Goal: Task Accomplishment & Management: Complete application form

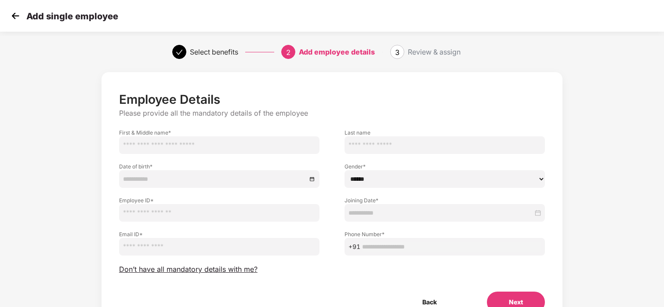
scroll to position [8, 0]
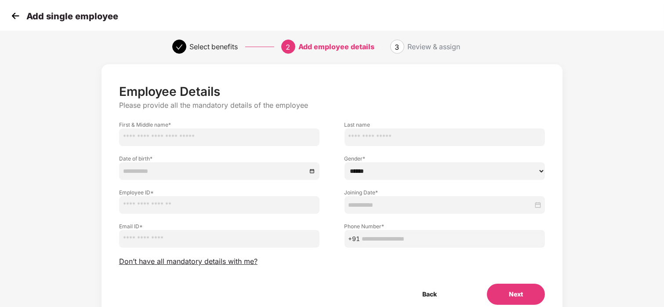
click at [19, 20] on img at bounding box center [15, 15] width 13 height 13
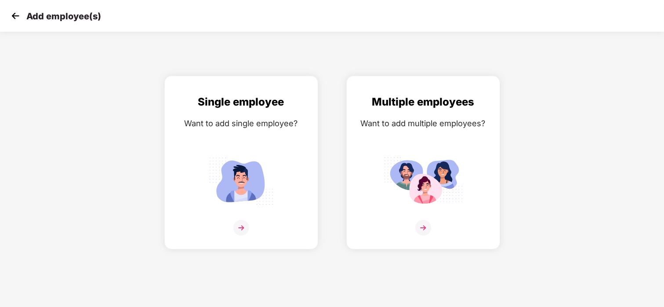
click at [19, 20] on img at bounding box center [15, 15] width 13 height 13
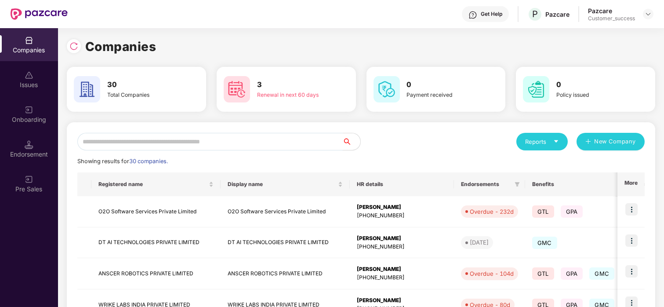
click at [148, 136] on input "text" at bounding box center [209, 142] width 265 height 18
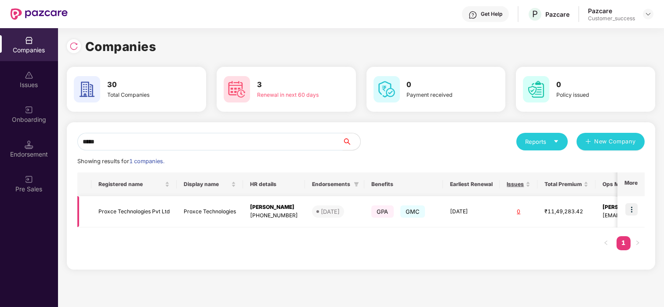
type input "*****"
click at [635, 209] on img at bounding box center [631, 209] width 12 height 12
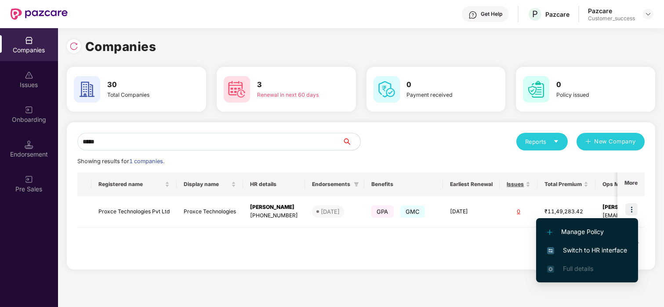
click at [567, 254] on span "Switch to HR interface" at bounding box center [587, 250] width 80 height 10
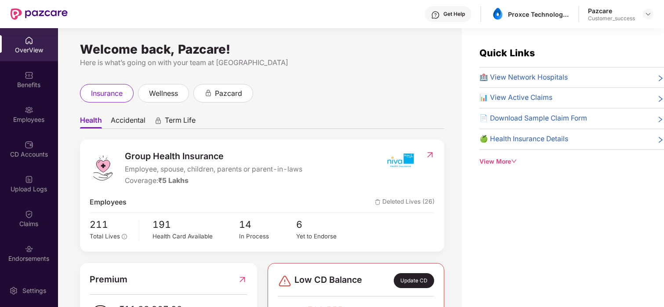
click at [25, 115] on div "Employees" at bounding box center [29, 119] width 58 height 9
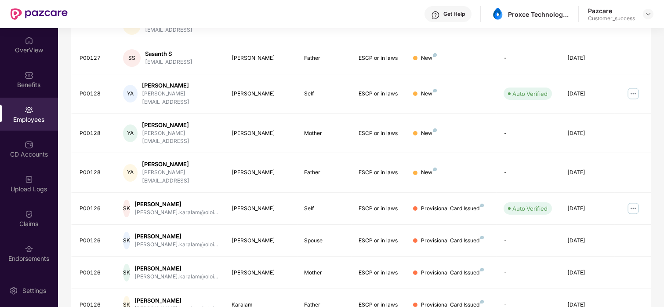
scroll to position [211, 0]
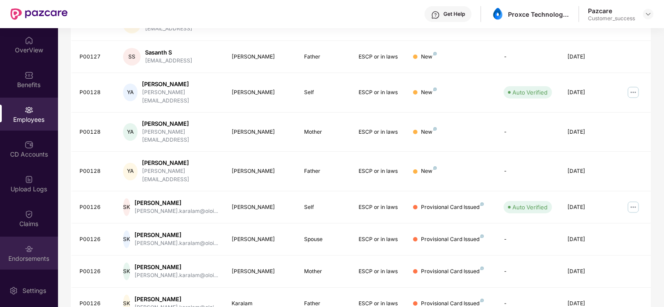
click at [17, 251] on div "Endorsements" at bounding box center [29, 252] width 58 height 33
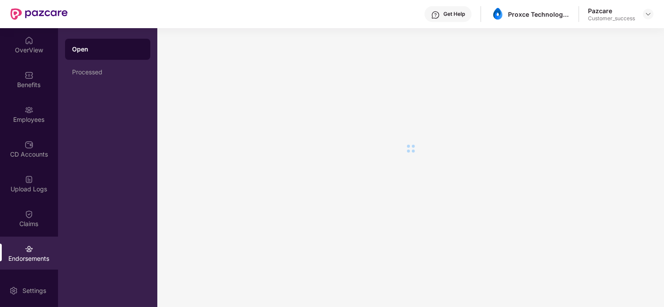
scroll to position [0, 0]
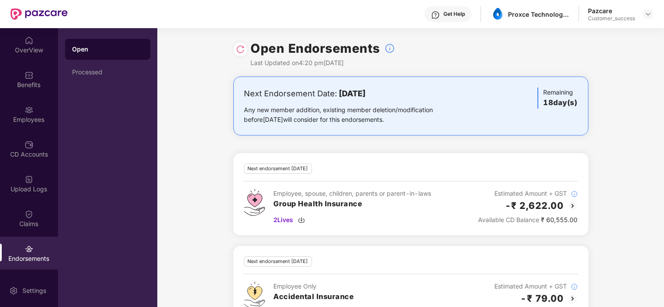
click at [237, 51] on img at bounding box center [240, 49] width 9 height 9
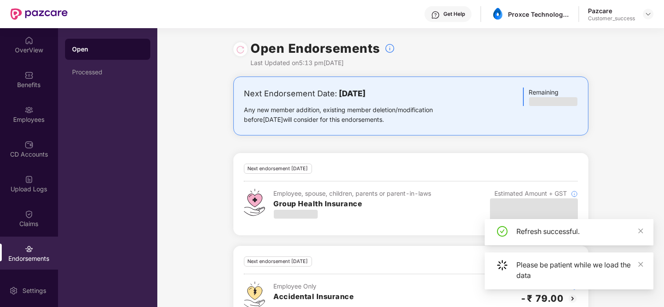
scroll to position [32, 0]
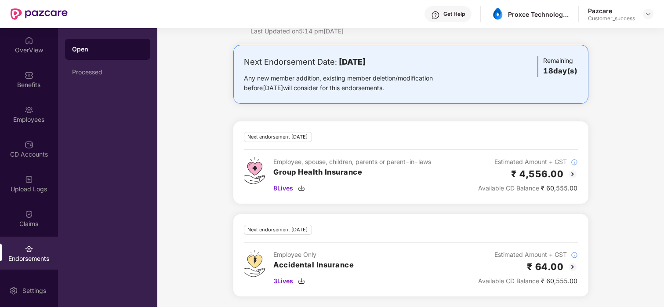
click at [572, 173] on img at bounding box center [572, 174] width 11 height 11
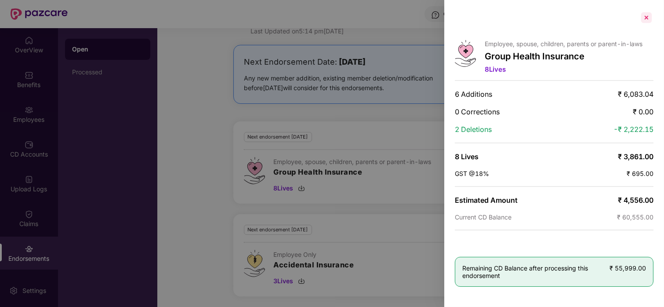
drag, startPoint x: 646, startPoint y: 10, endPoint x: 641, endPoint y: 22, distance: 12.8
click at [641, 22] on div "Employee, spouse, children, parents or parent-in-laws Group Health Insurance 8 …" at bounding box center [554, 153] width 220 height 307
click at [641, 22] on div at bounding box center [646, 18] width 14 height 14
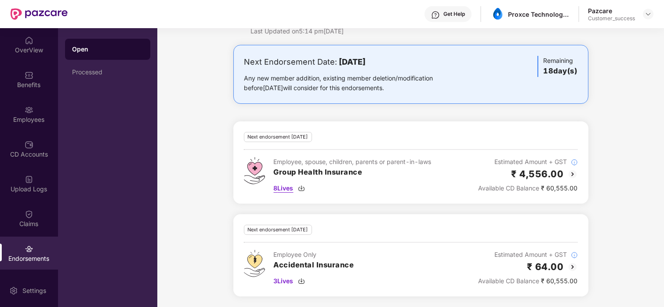
click at [281, 187] on span "8 Lives" at bounding box center [284, 188] width 20 height 10
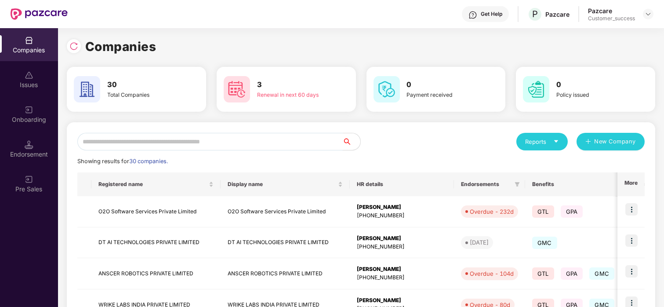
click at [141, 141] on input "text" at bounding box center [209, 142] width 265 height 18
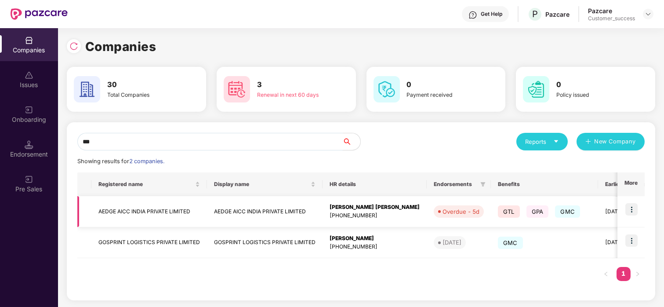
type input "***"
click at [628, 209] on img at bounding box center [631, 209] width 12 height 12
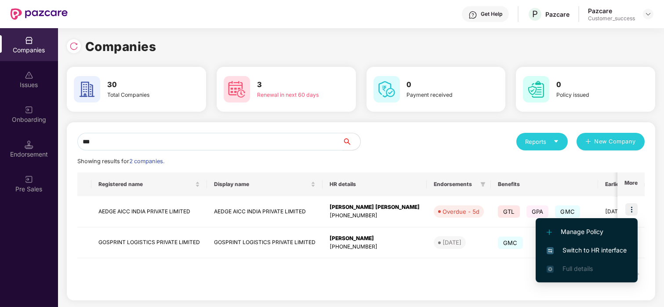
click at [565, 249] on span "Switch to HR interface" at bounding box center [586, 250] width 80 height 10
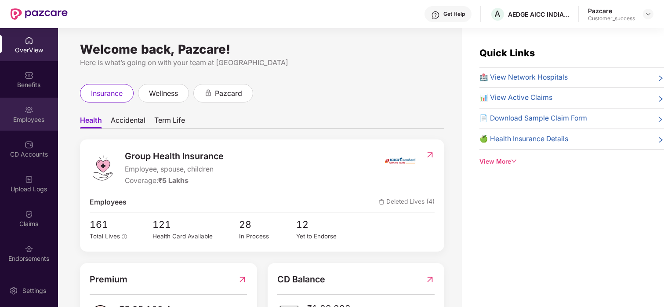
click at [37, 112] on div "Employees" at bounding box center [29, 114] width 58 height 33
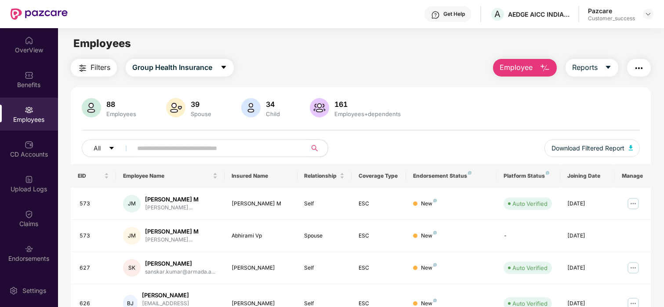
click at [520, 67] on span "Employee" at bounding box center [515, 67] width 33 height 11
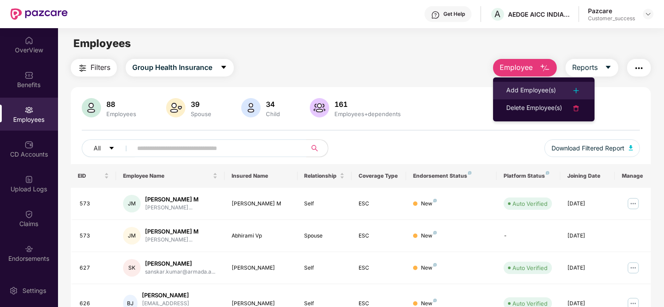
click at [541, 84] on li "Add Employee(s)" at bounding box center [543, 91] width 101 height 18
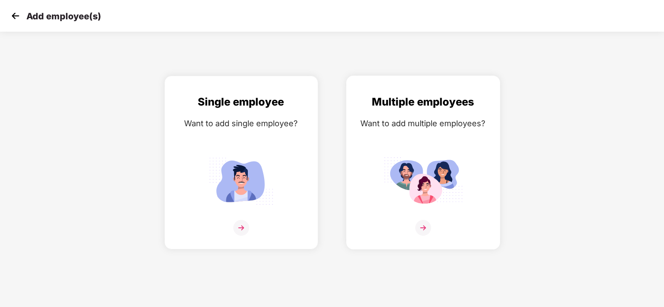
click at [419, 162] on img at bounding box center [422, 180] width 79 height 55
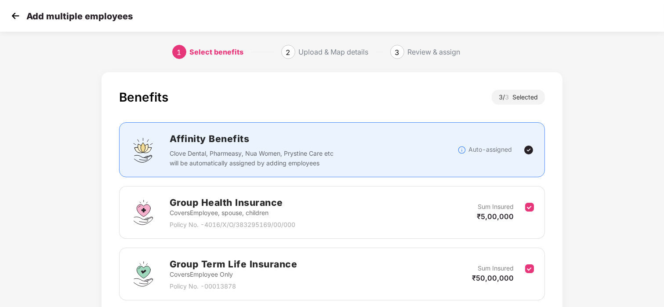
scroll to position [131, 0]
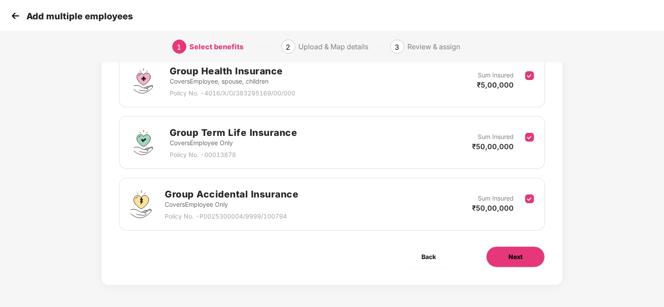
click at [517, 253] on span "Next" at bounding box center [515, 257] width 14 height 10
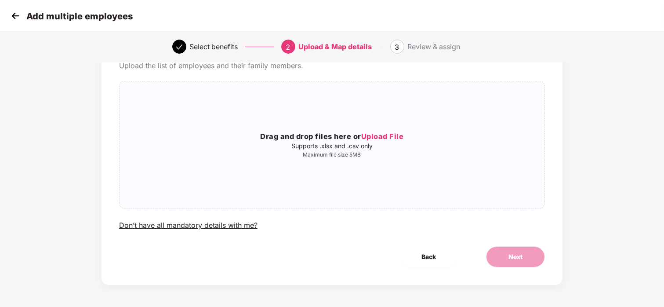
scroll to position [0, 0]
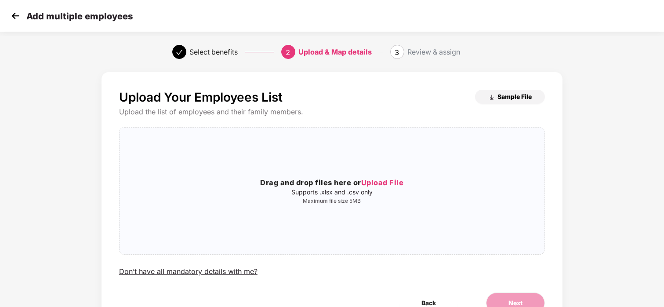
click at [516, 103] on button "Sample File" at bounding box center [510, 97] width 70 height 14
click at [374, 182] on span "Upload File" at bounding box center [382, 182] width 43 height 9
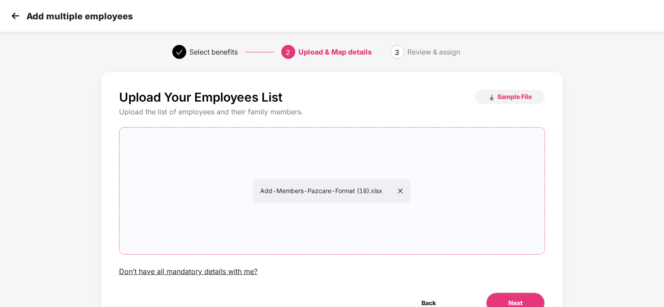
scroll to position [46, 0]
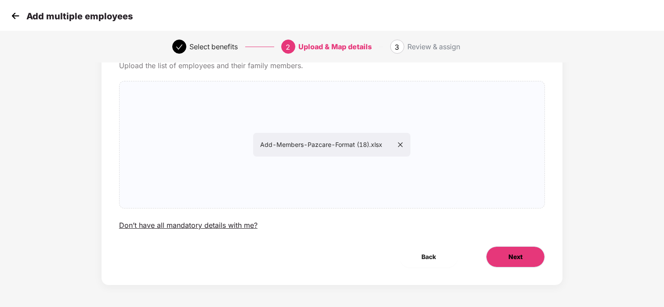
click at [507, 254] on button "Next" at bounding box center [515, 256] width 59 height 21
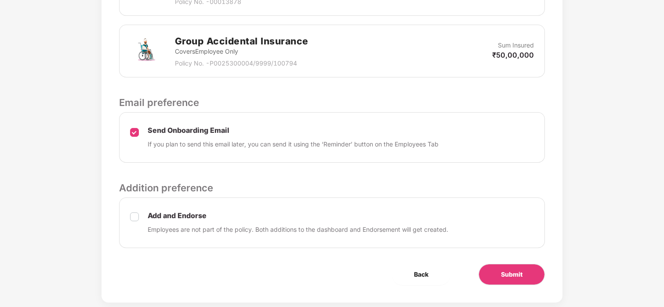
scroll to position [391, 0]
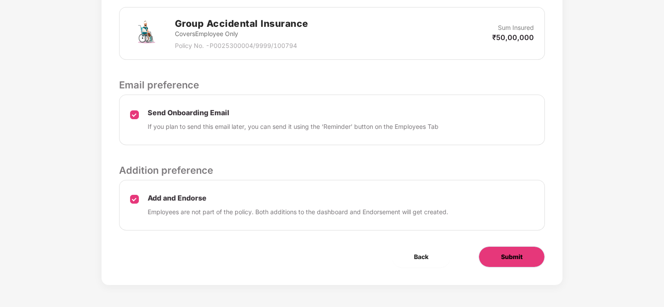
click at [513, 261] on span "Submit" at bounding box center [512, 257] width 22 height 10
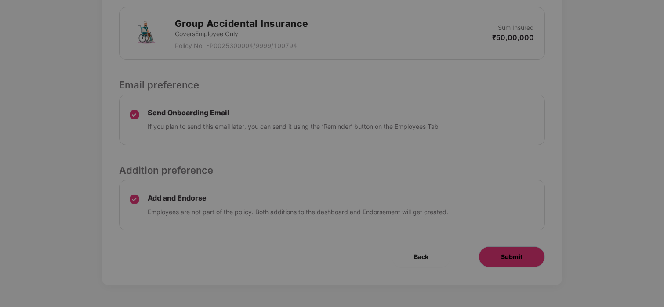
scroll to position [0, 0]
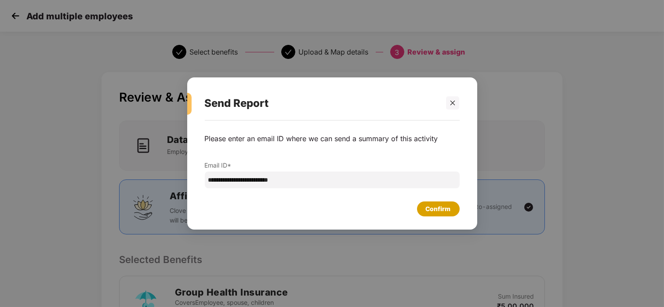
click at [427, 202] on div "Confirm" at bounding box center [438, 208] width 43 height 15
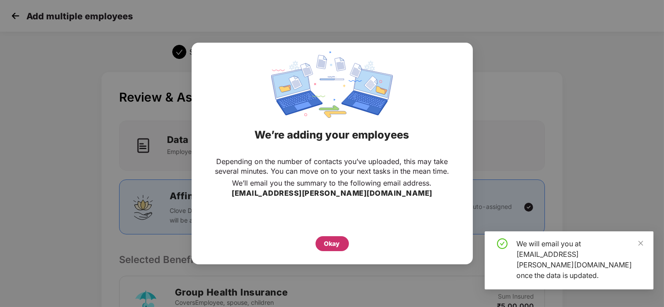
click at [328, 244] on div "Okay" at bounding box center [332, 244] width 16 height 10
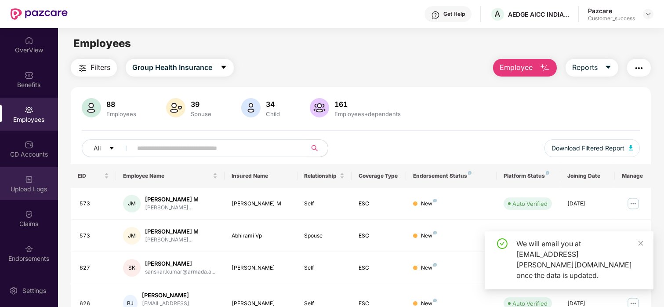
click at [7, 188] on div "Upload Logs" at bounding box center [29, 188] width 58 height 9
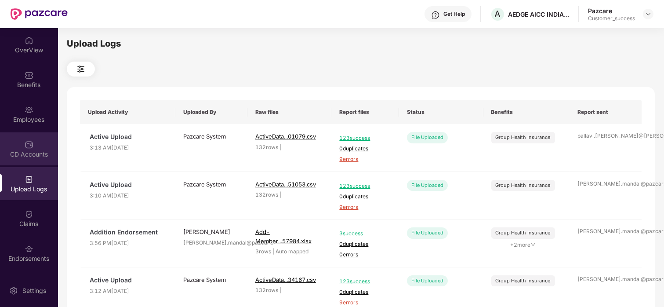
click at [17, 154] on div "CD Accounts" at bounding box center [29, 154] width 58 height 9
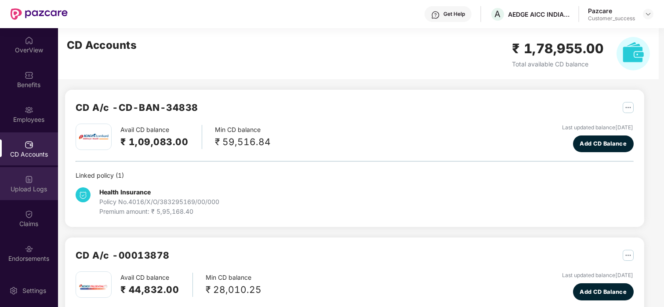
click at [32, 183] on div "Upload Logs" at bounding box center [29, 183] width 58 height 33
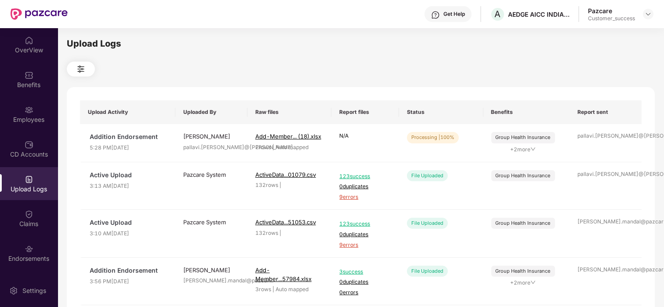
click at [25, 169] on div "Upload Logs" at bounding box center [29, 183] width 58 height 33
click at [30, 145] on img at bounding box center [29, 144] width 9 height 9
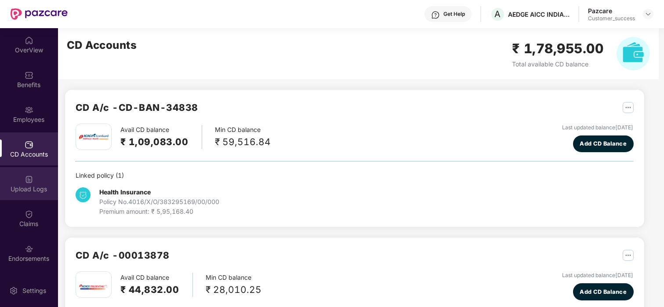
click at [43, 192] on div "Upload Logs" at bounding box center [29, 188] width 58 height 9
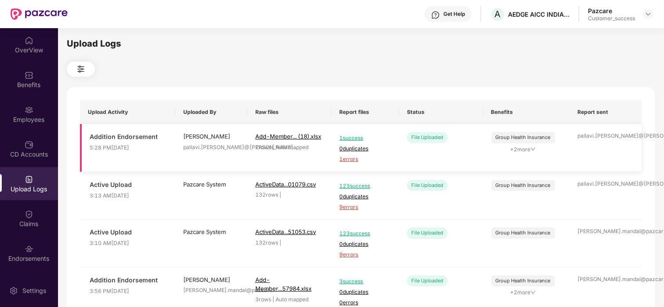
click at [350, 161] on span "1 errors" at bounding box center [364, 159] width 51 height 8
click at [43, 118] on div "Employees" at bounding box center [29, 119] width 58 height 9
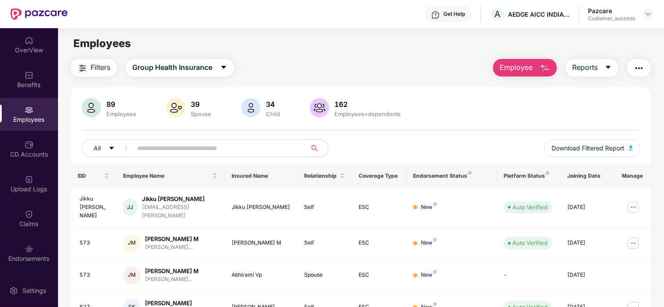
click at [526, 66] on span "Employee" at bounding box center [515, 67] width 33 height 11
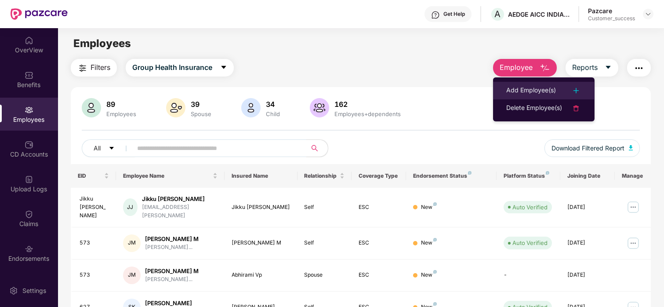
click at [516, 83] on li "Add Employee(s)" at bounding box center [543, 91] width 101 height 18
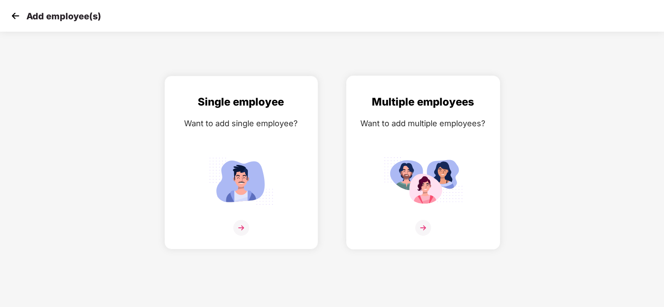
click at [410, 165] on img at bounding box center [422, 180] width 79 height 55
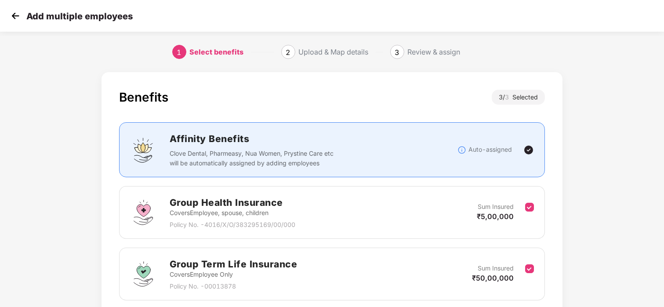
scroll to position [131, 0]
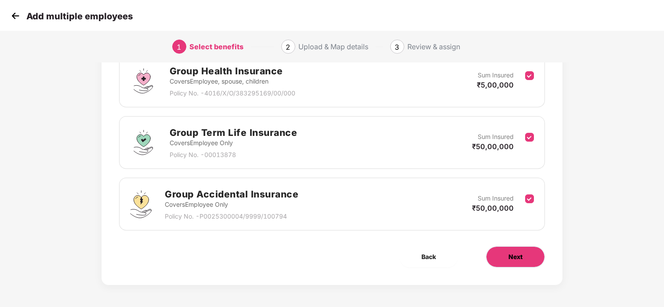
click at [522, 249] on button "Next" at bounding box center [515, 256] width 59 height 21
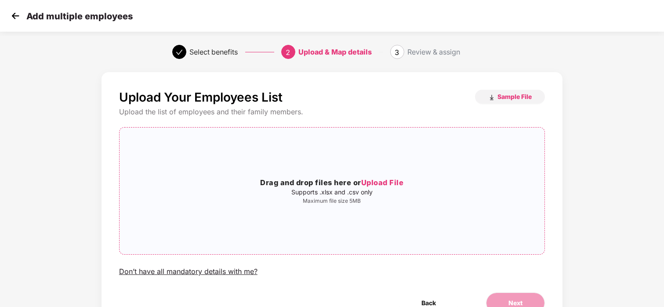
click at [379, 182] on span "Upload File" at bounding box center [382, 182] width 43 height 9
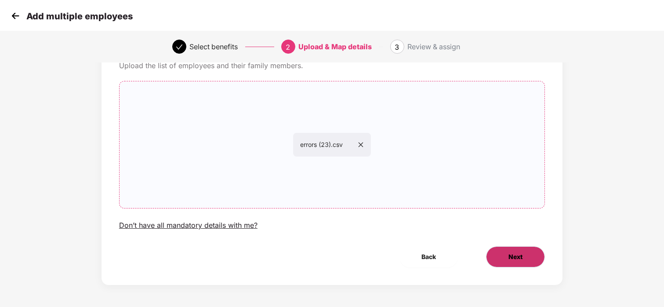
scroll to position [45, 0]
click at [528, 260] on button "Next" at bounding box center [515, 257] width 59 height 21
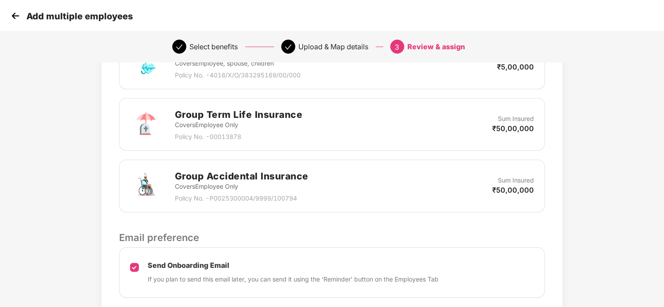
scroll to position [391, 0]
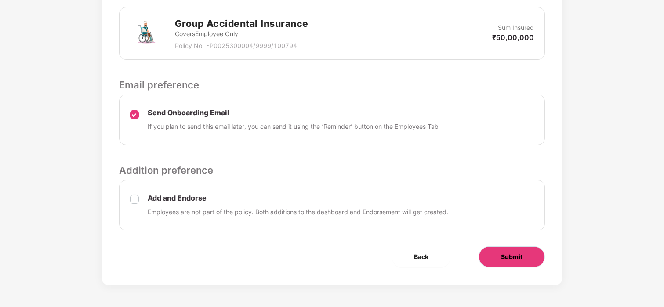
click at [510, 261] on span "Submit" at bounding box center [512, 257] width 22 height 10
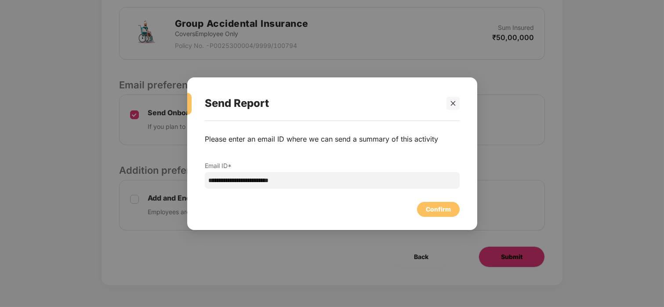
scroll to position [0, 0]
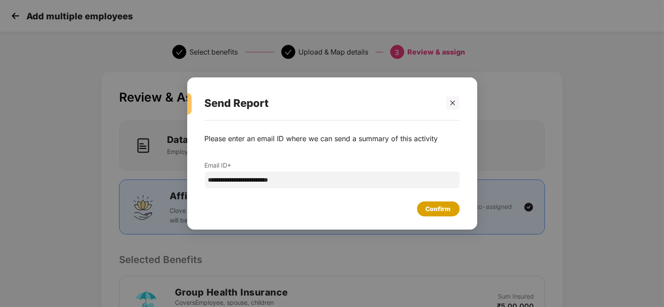
click at [435, 210] on div "Confirm" at bounding box center [438, 209] width 25 height 10
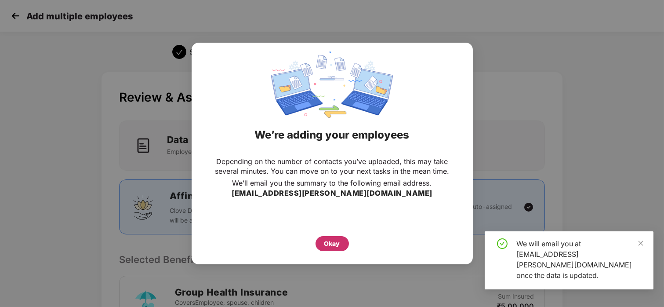
click at [329, 243] on div "Okay" at bounding box center [332, 244] width 16 height 10
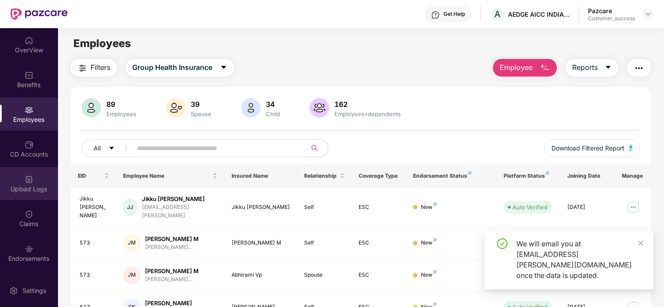
click at [18, 195] on div "Upload Logs" at bounding box center [29, 183] width 58 height 33
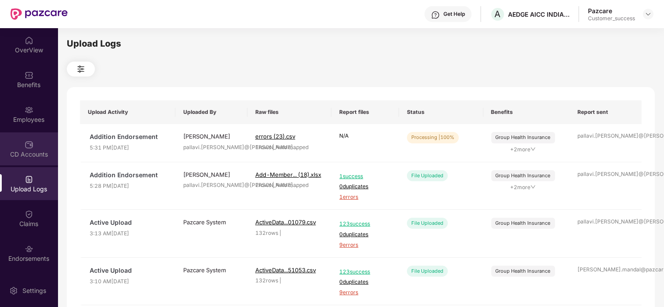
click at [22, 146] on div "CD Accounts" at bounding box center [29, 148] width 58 height 33
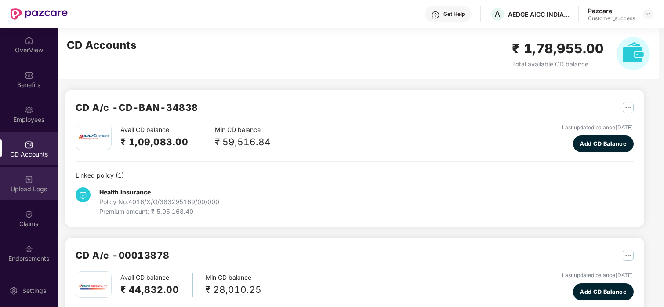
click at [28, 193] on div "Upload Logs" at bounding box center [29, 183] width 58 height 33
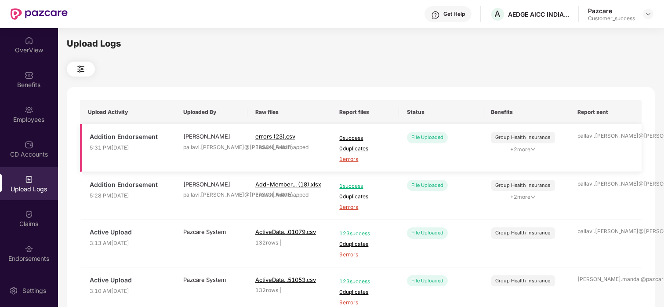
click at [348, 162] on span "1 errors" at bounding box center [364, 159] width 51 height 8
click at [33, 128] on div "Employees" at bounding box center [29, 114] width 58 height 33
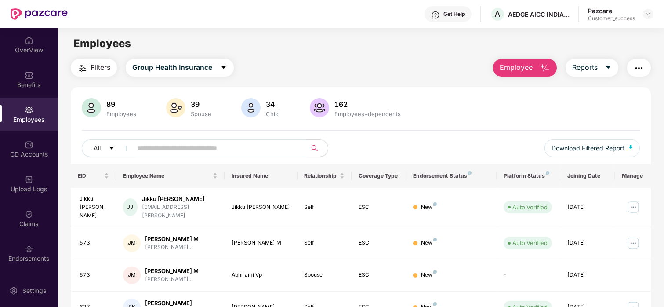
click at [526, 68] on span "Employee" at bounding box center [515, 67] width 33 height 11
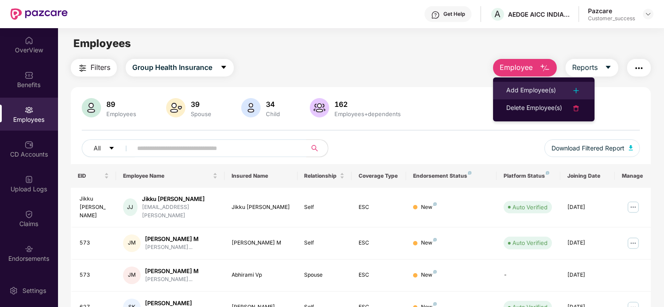
click at [532, 92] on div "Add Employee(s)" at bounding box center [531, 90] width 50 height 11
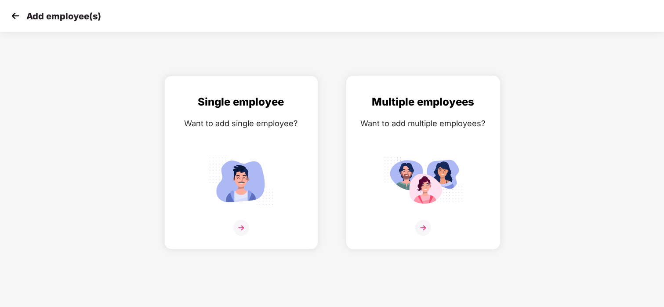
click at [449, 167] on img at bounding box center [422, 180] width 79 height 55
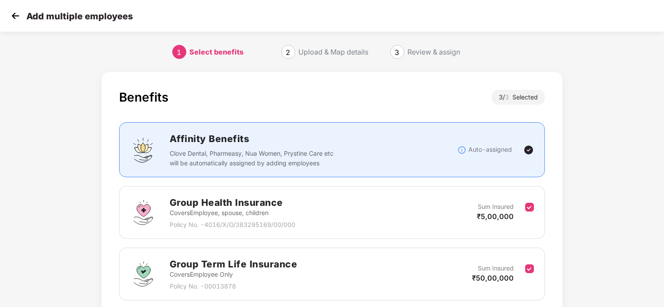
scroll to position [131, 0]
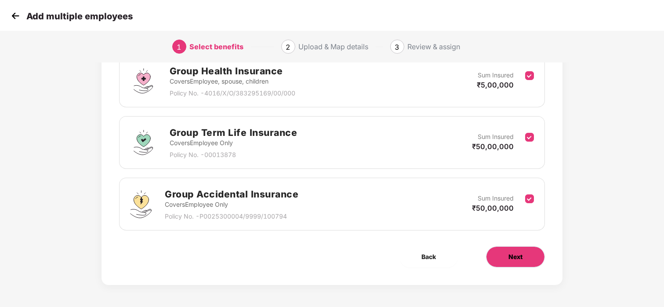
click at [502, 255] on button "Next" at bounding box center [515, 256] width 59 height 21
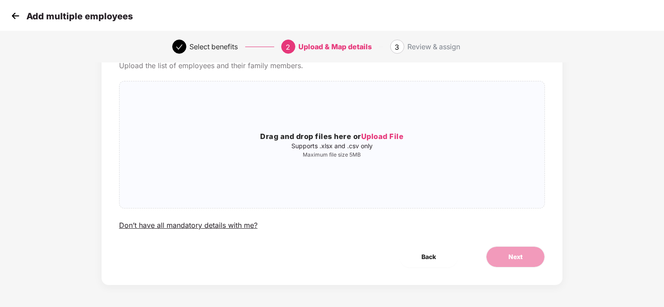
scroll to position [0, 0]
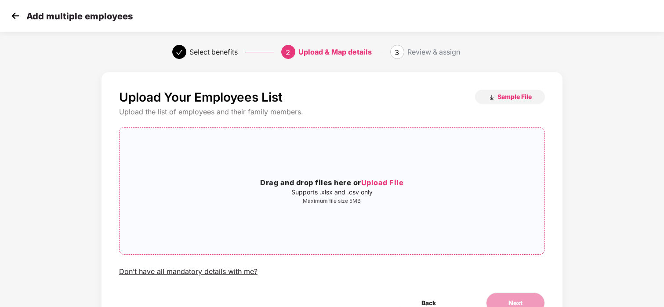
click at [388, 184] on span "Upload File" at bounding box center [382, 182] width 43 height 9
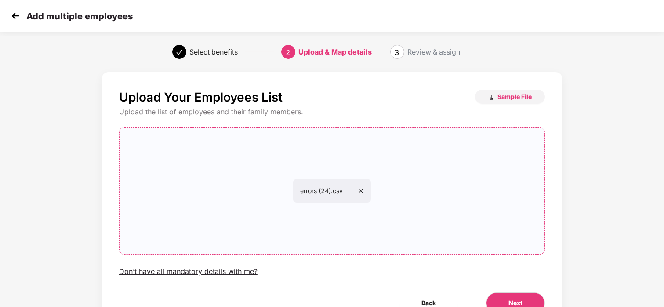
scroll to position [46, 0]
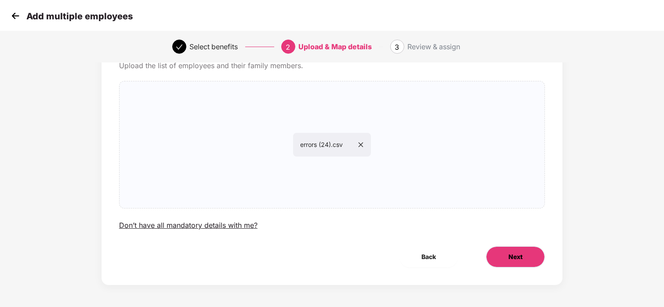
click at [511, 259] on span "Next" at bounding box center [515, 257] width 14 height 10
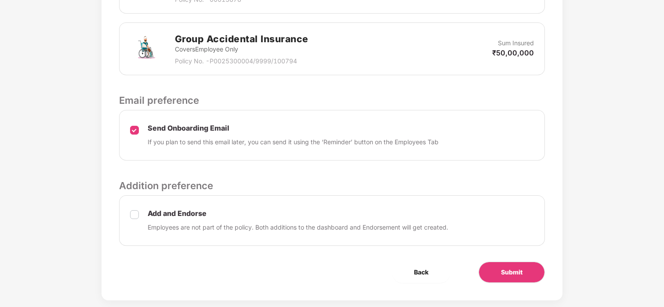
scroll to position [391, 0]
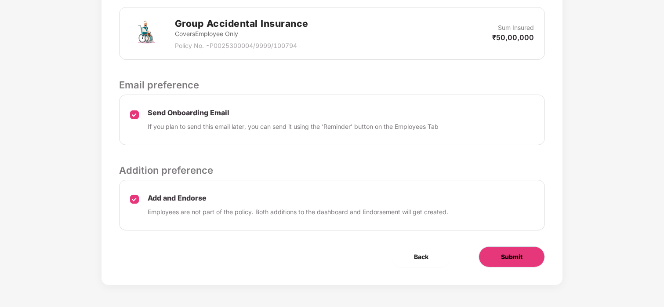
click at [494, 246] on button "Submit" at bounding box center [511, 256] width 66 height 21
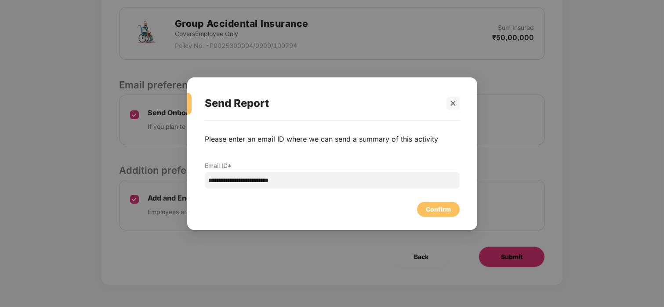
scroll to position [0, 0]
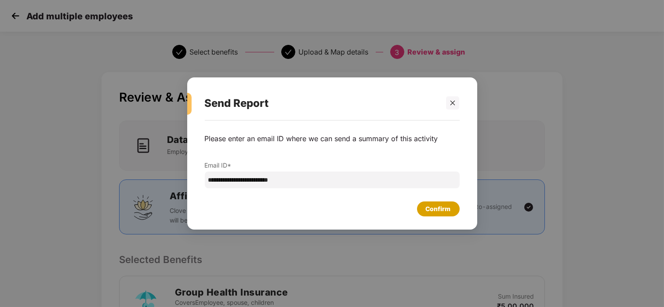
click at [451, 213] on div "Confirm" at bounding box center [438, 208] width 43 height 15
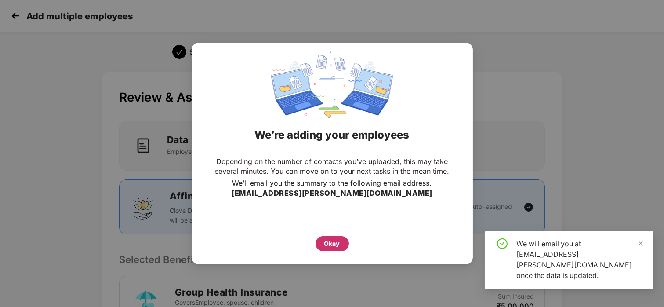
click at [329, 239] on div "Okay" at bounding box center [332, 244] width 16 height 10
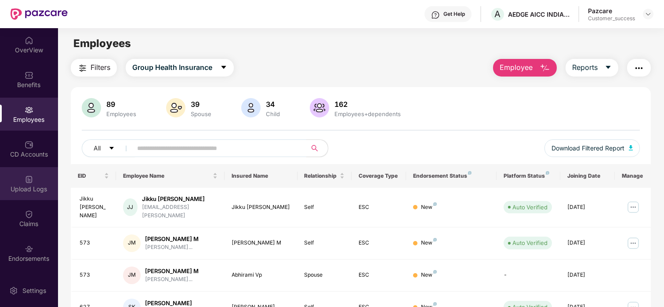
click at [18, 184] on div "Upload Logs" at bounding box center [29, 188] width 58 height 9
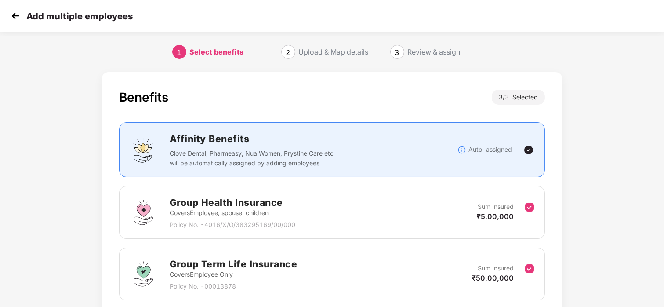
click at [12, 18] on img at bounding box center [15, 15] width 13 height 13
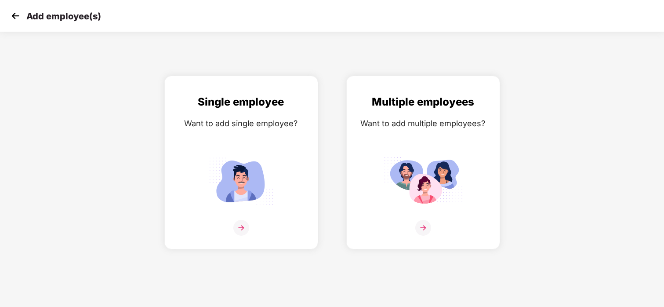
click at [17, 17] on img at bounding box center [15, 15] width 13 height 13
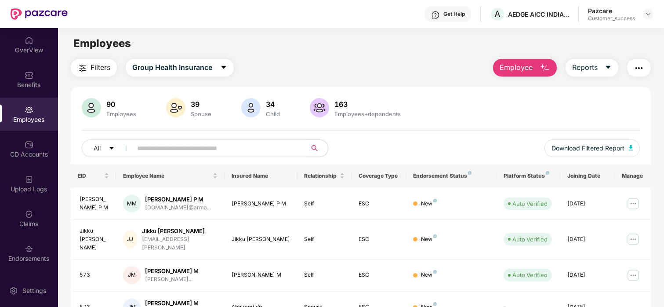
click at [38, 48] on div "OverView" at bounding box center [29, 50] width 58 height 9
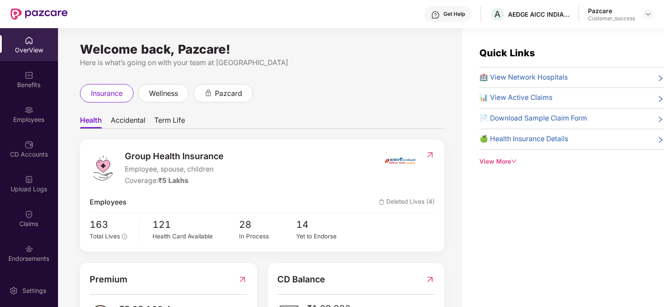
click at [38, 48] on div "OverView" at bounding box center [29, 50] width 58 height 9
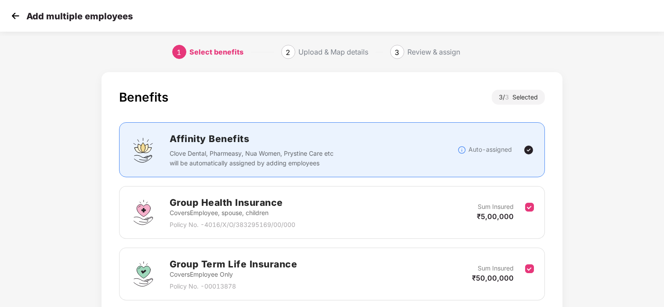
click at [14, 18] on img at bounding box center [15, 15] width 13 height 13
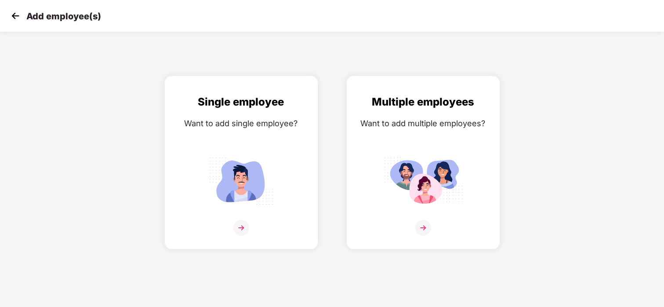
click at [14, 14] on img at bounding box center [15, 15] width 13 height 13
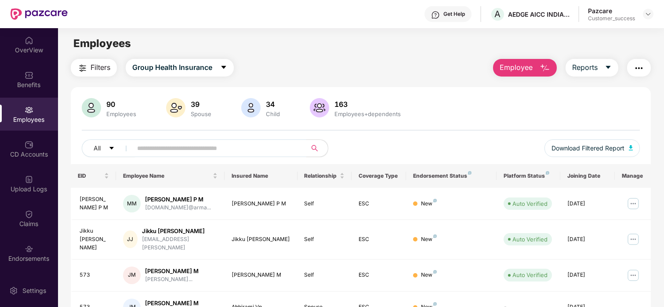
click at [31, 49] on div "OverView" at bounding box center [29, 50] width 58 height 9
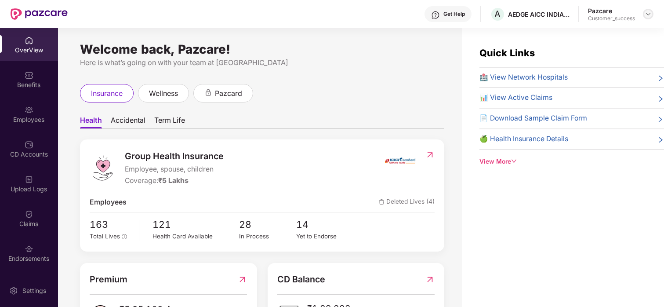
click at [648, 11] on img at bounding box center [647, 14] width 7 height 7
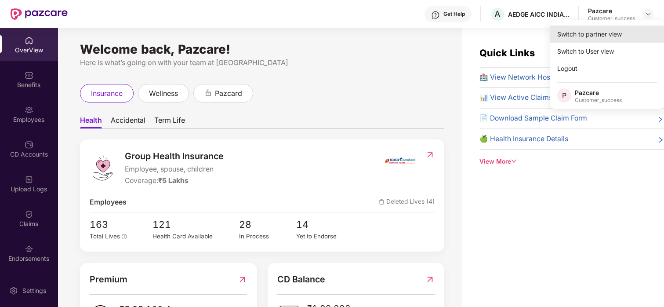
click at [607, 36] on div "Switch to partner view" at bounding box center [607, 33] width 114 height 17
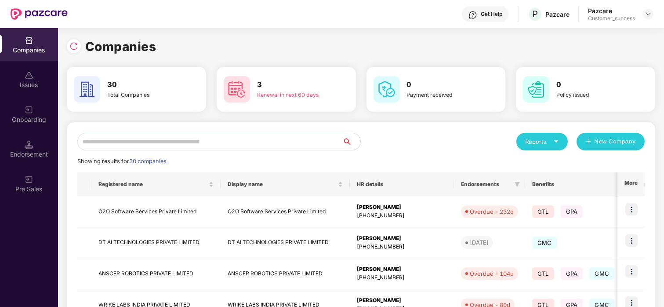
click at [120, 135] on input "text" at bounding box center [209, 142] width 265 height 18
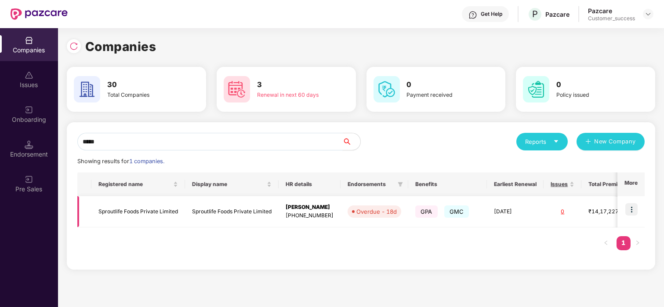
type input "*****"
click at [634, 206] on img at bounding box center [631, 209] width 12 height 12
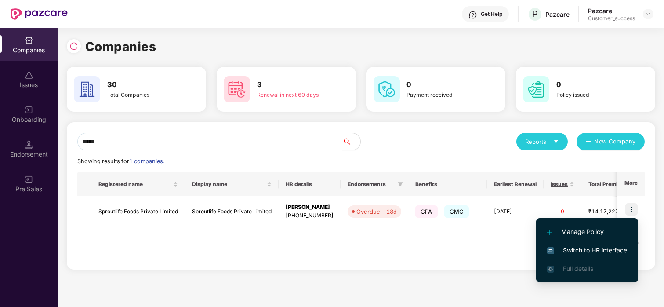
click at [577, 255] on li "Switch to HR interface" at bounding box center [587, 250] width 102 height 18
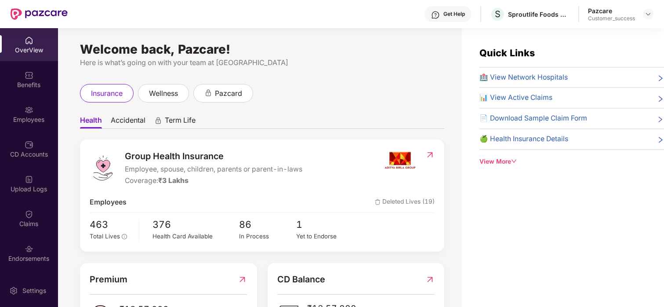
click at [29, 105] on img at bounding box center [29, 109] width 9 height 9
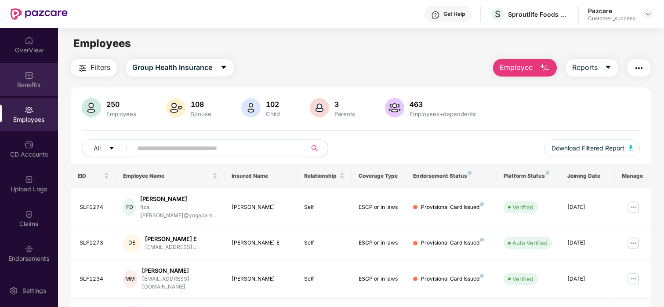
click at [15, 80] on div "Benefits" at bounding box center [29, 79] width 58 height 33
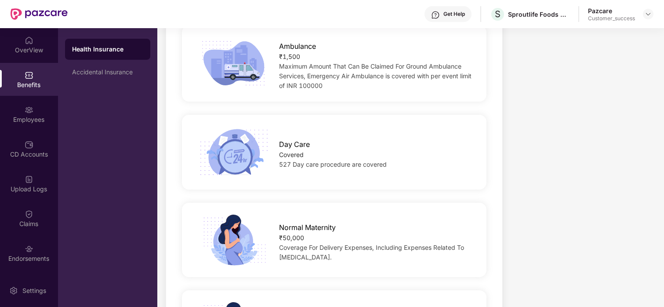
scroll to position [756, 0]
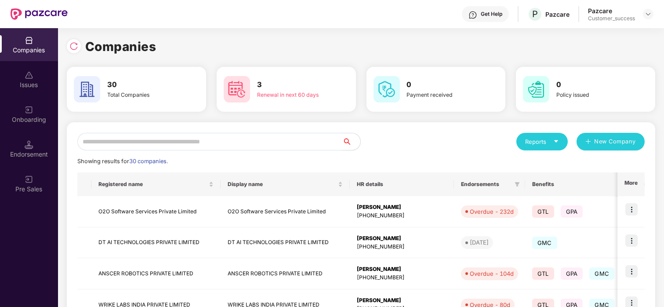
click at [138, 133] on input "text" at bounding box center [209, 142] width 265 height 18
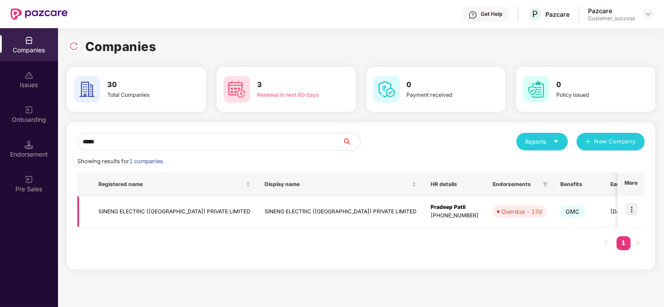
type input "*****"
click at [630, 210] on img at bounding box center [631, 209] width 12 height 12
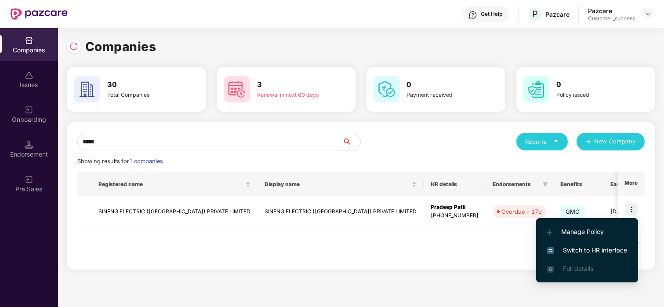
click at [558, 249] on span "Switch to HR interface" at bounding box center [587, 250] width 80 height 10
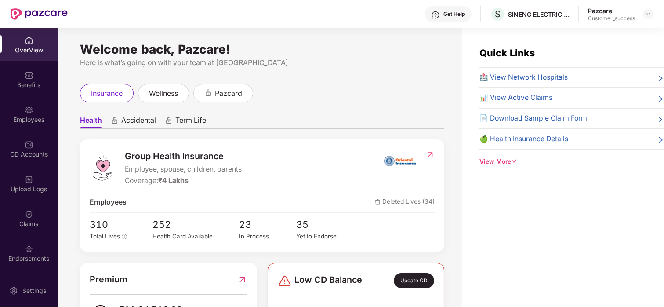
click at [28, 251] on img at bounding box center [29, 248] width 9 height 9
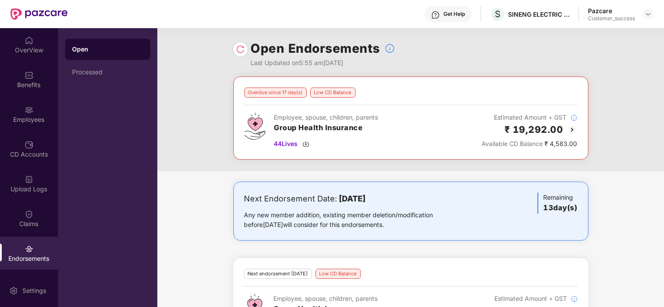
click at [569, 127] on img at bounding box center [572, 129] width 11 height 11
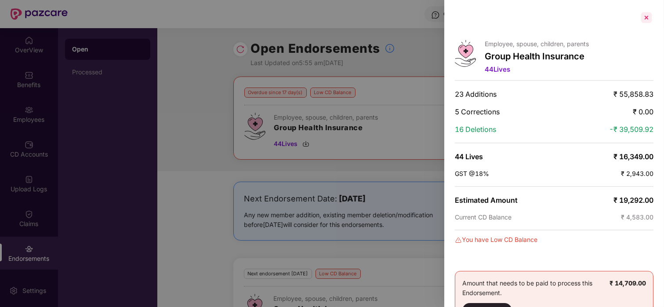
click at [639, 14] on div at bounding box center [646, 18] width 14 height 14
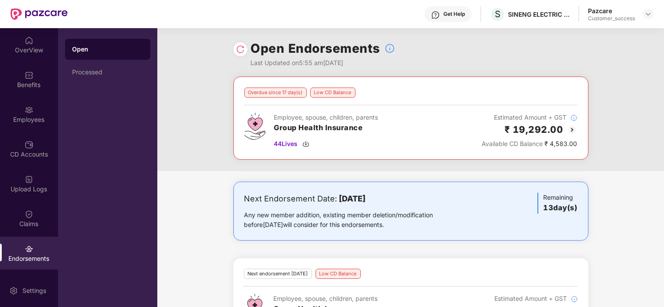
scroll to position [44, 0]
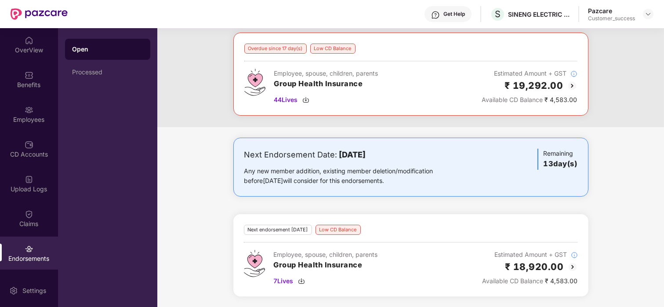
click at [573, 265] on img at bounding box center [572, 266] width 11 height 11
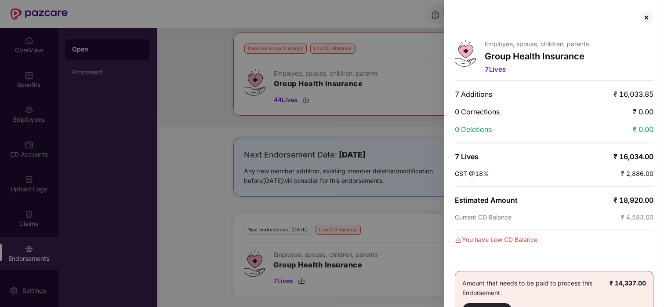
scroll to position [0, 0]
click at [645, 12] on div at bounding box center [646, 17] width 14 height 14
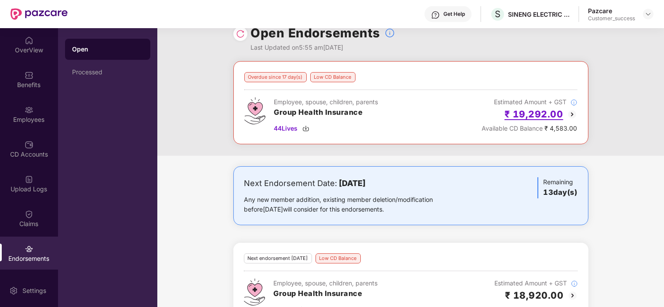
scroll to position [15, 0]
